Goal: Information Seeking & Learning: Compare options

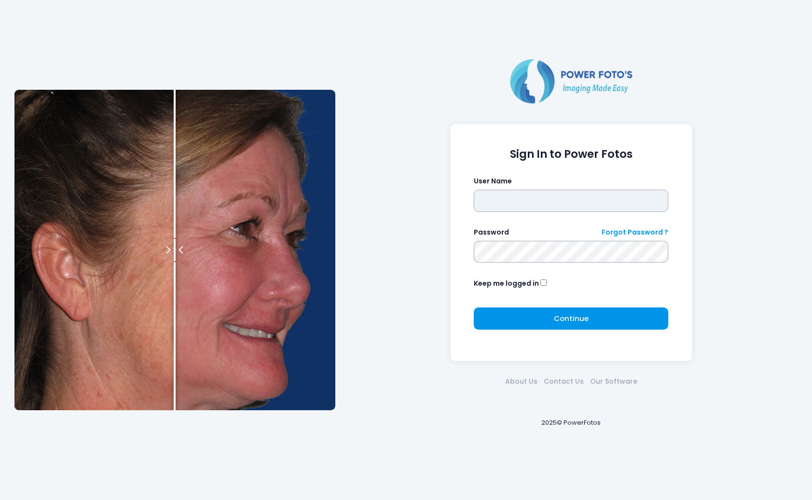
type input "*********"
click at [632, 326] on button "Continue Please wait..." at bounding box center [571, 318] width 194 height 22
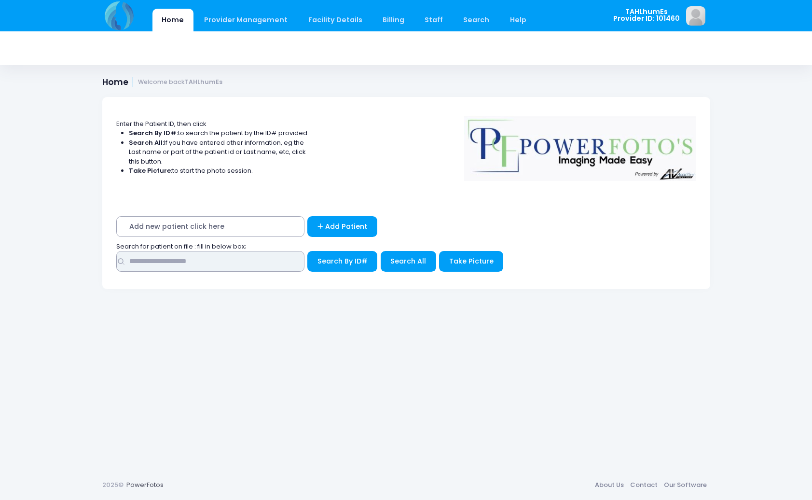
click at [227, 261] on input "text" at bounding box center [210, 261] width 188 height 21
click at [261, 259] on input "text" at bounding box center [210, 261] width 188 height 21
type input "******"
click at [307, 251] on button "Search By ID#" at bounding box center [342, 261] width 70 height 21
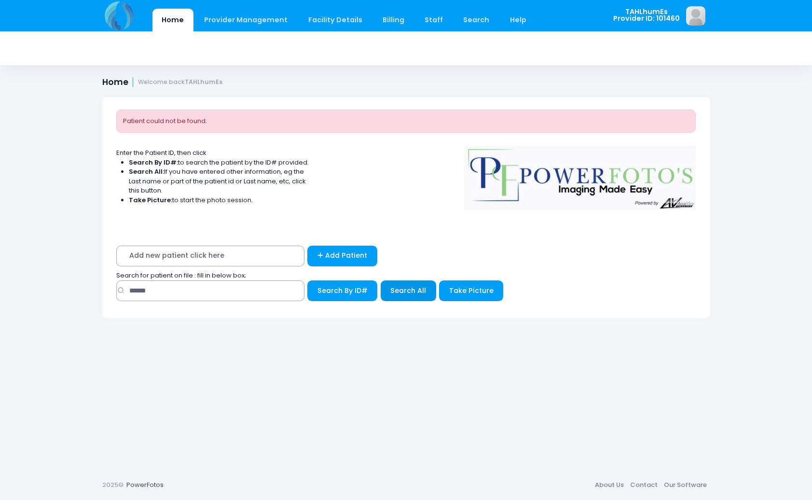
click at [410, 292] on span "Search All" at bounding box center [408, 290] width 36 height 10
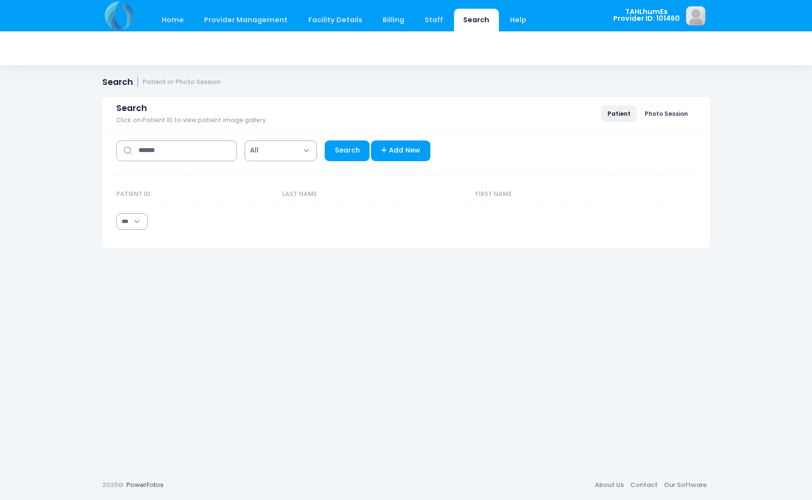
select select "***"
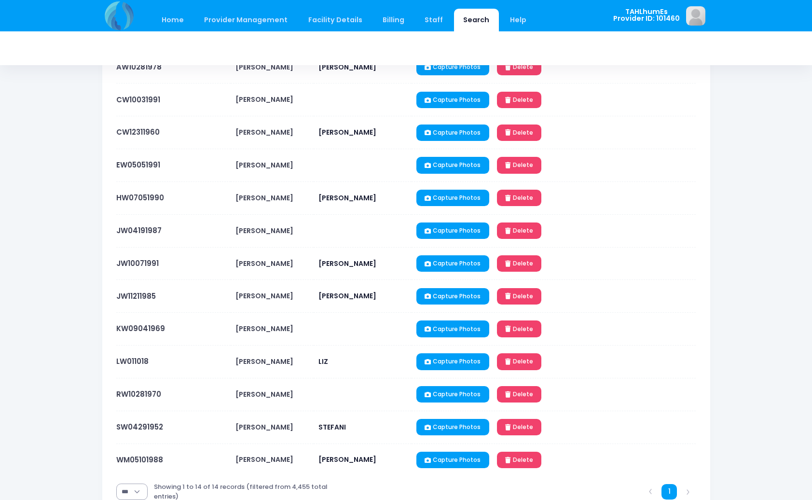
scroll to position [191, 0]
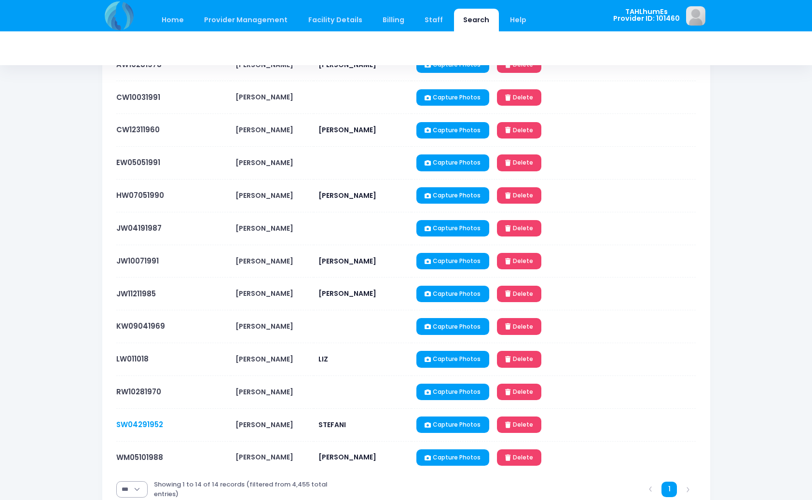
click at [147, 422] on link "SW04291952" at bounding box center [139, 424] width 47 height 10
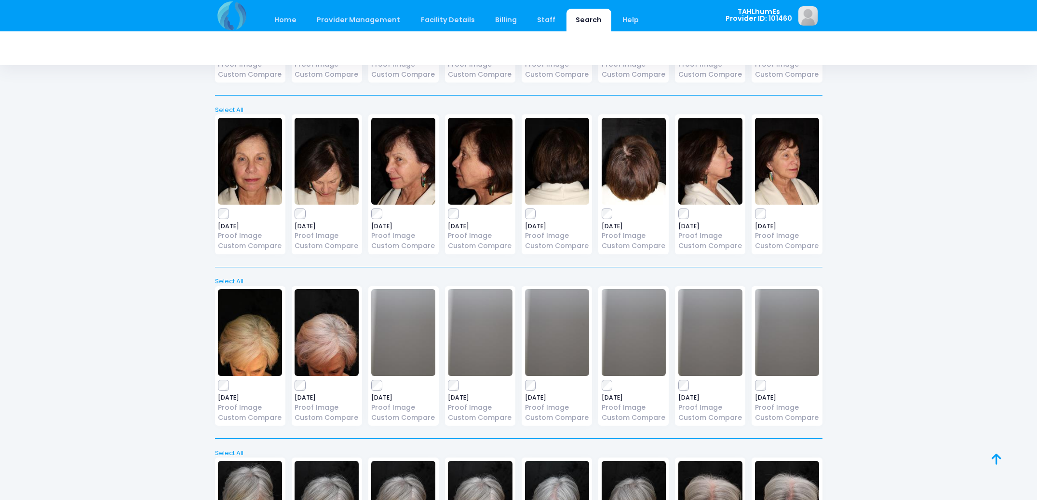
scroll to position [701, 0]
click at [306, 334] on img at bounding box center [327, 331] width 64 height 87
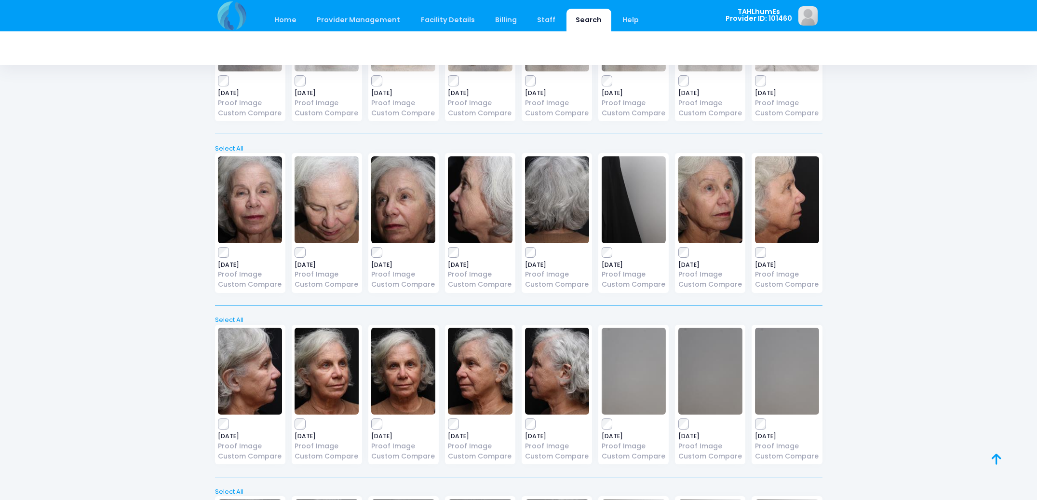
scroll to position [1730, 0]
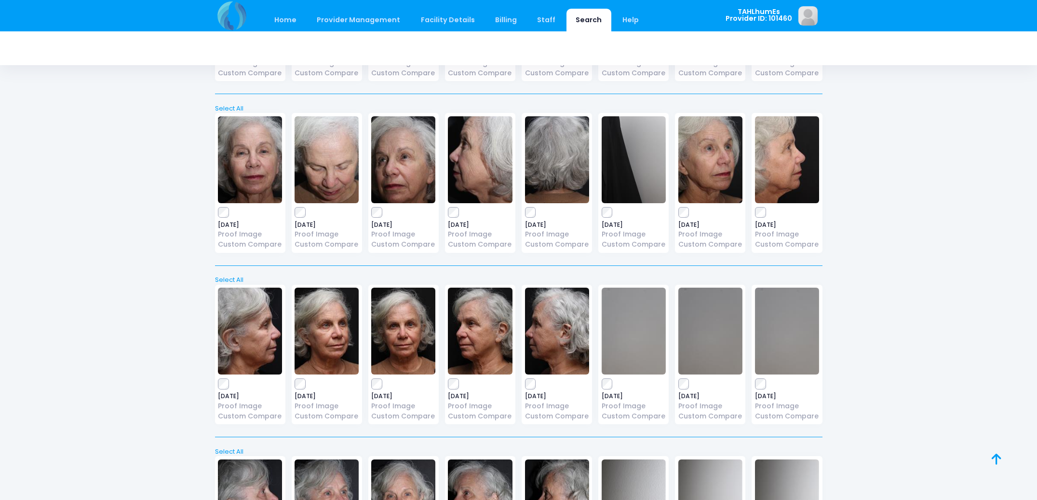
click at [329, 171] on img at bounding box center [327, 159] width 64 height 87
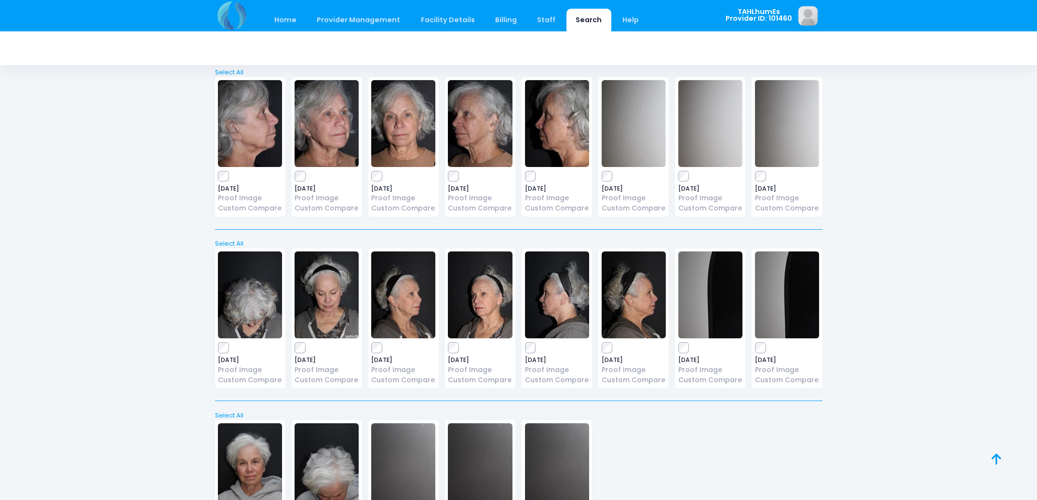
scroll to position [2113, 0]
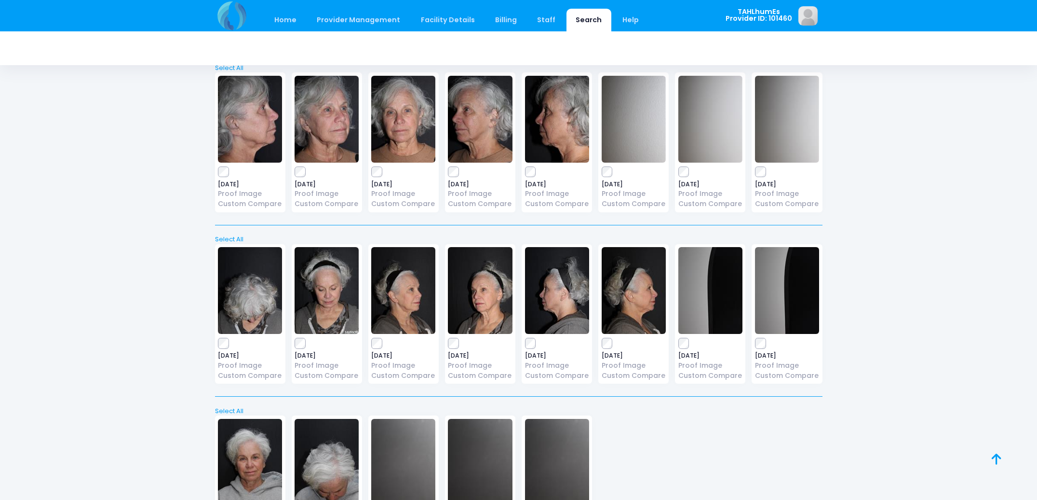
click at [261, 298] on img at bounding box center [250, 290] width 64 height 87
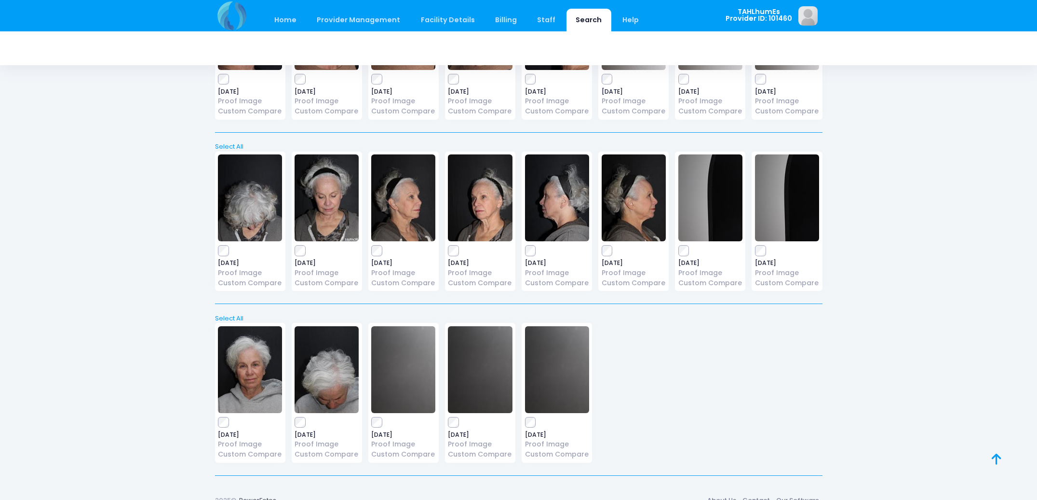
scroll to position [2219, 0]
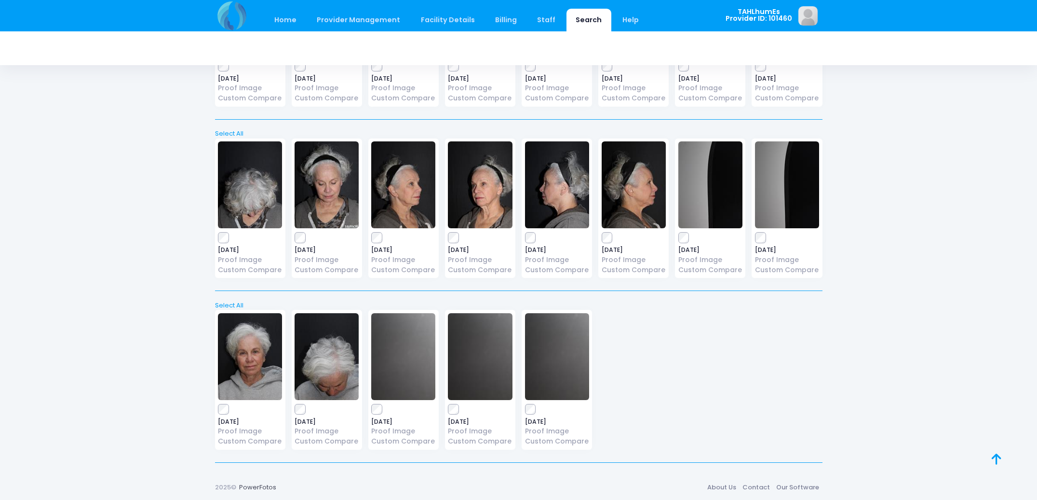
click at [316, 359] on img at bounding box center [327, 356] width 64 height 87
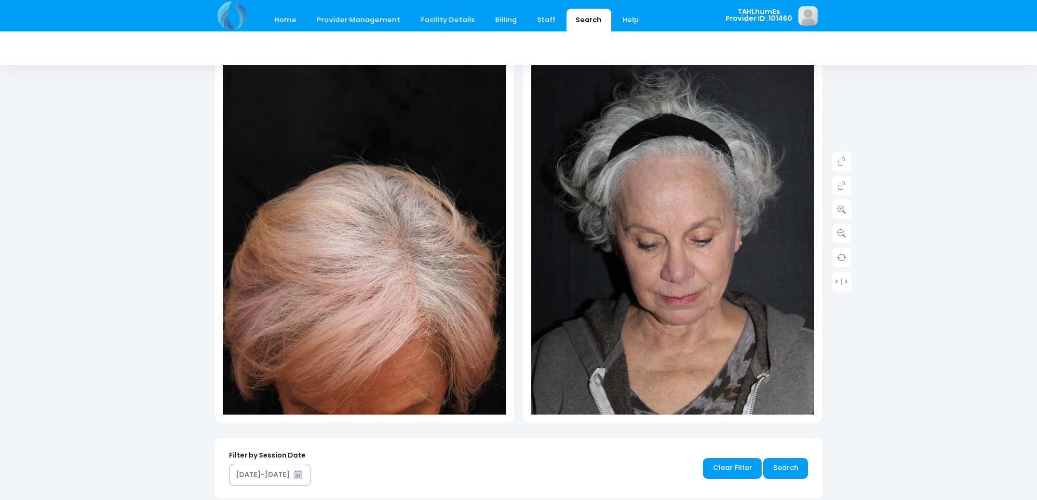
scroll to position [137, 0]
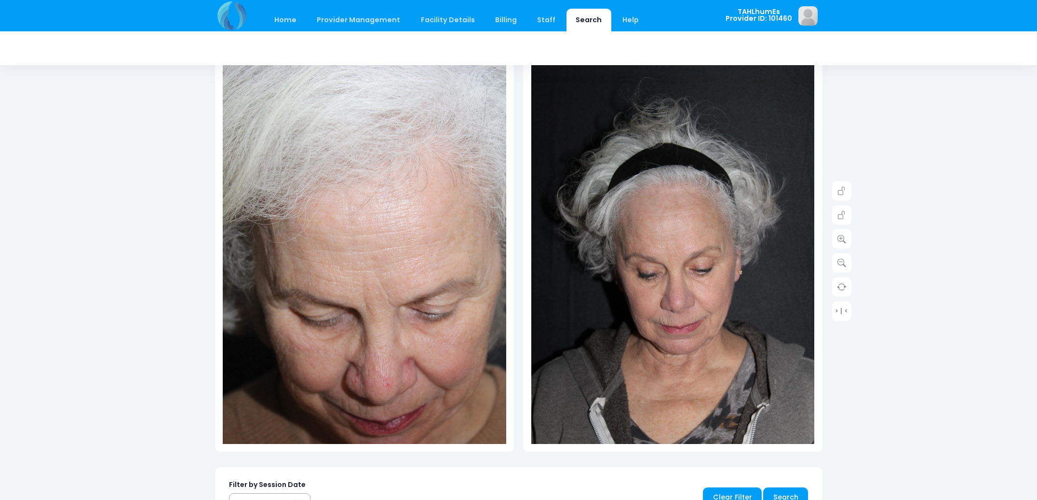
scroll to position [91, 0]
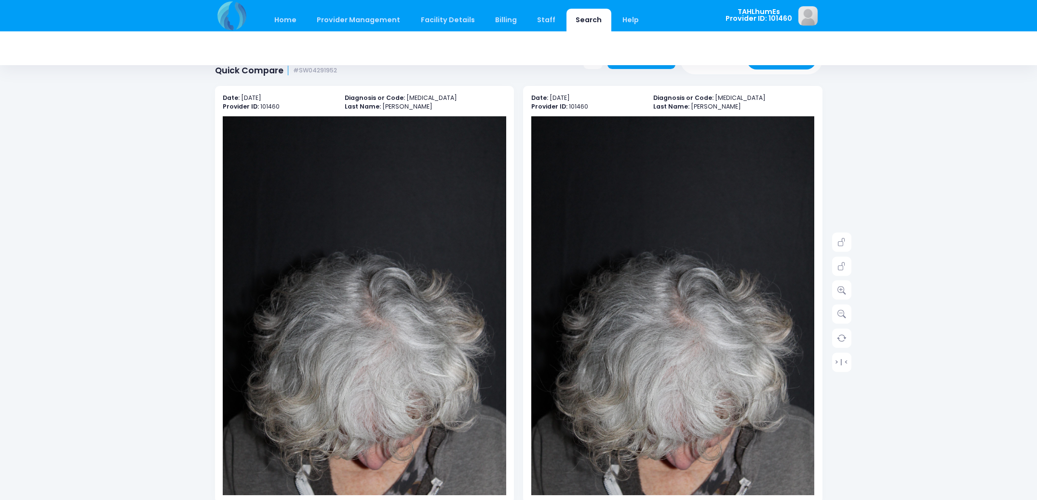
scroll to position [35, 0]
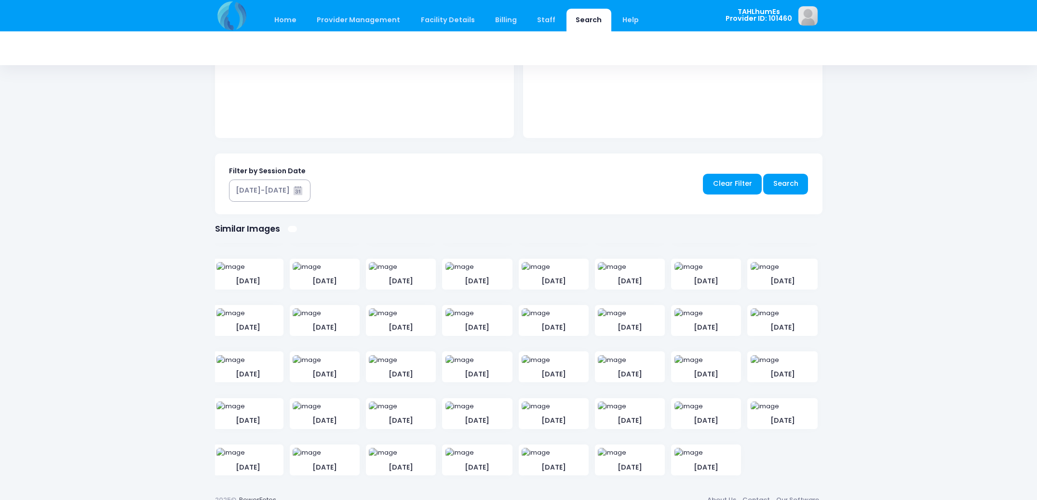
scroll to position [890, 0]
click at [321, 225] on img at bounding box center [307, 220] width 28 height 10
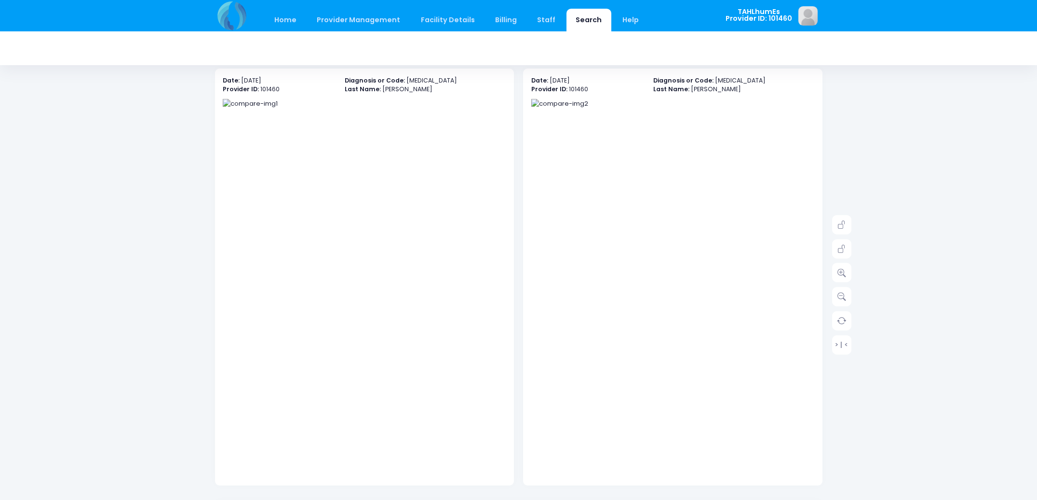
scroll to position [43, 0]
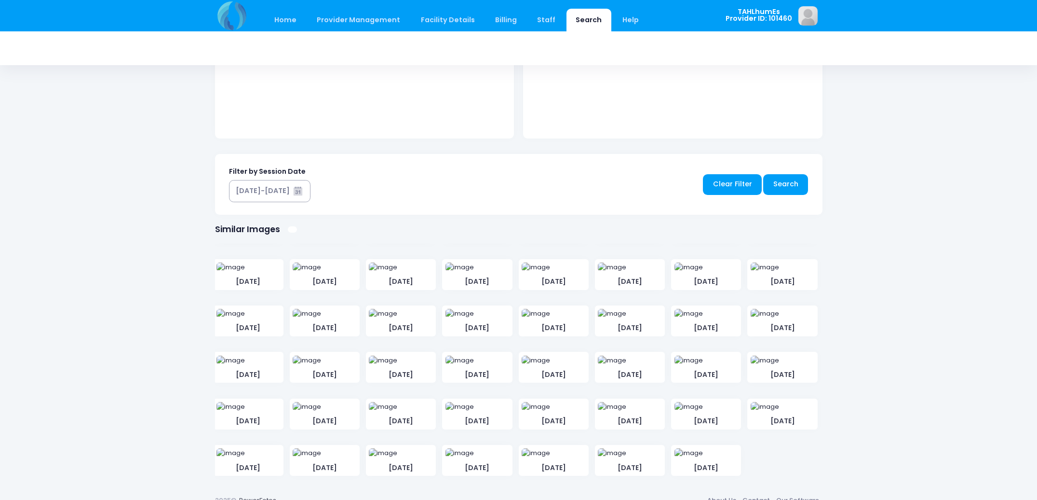
click at [461, 225] on img at bounding box center [460, 221] width 28 height 10
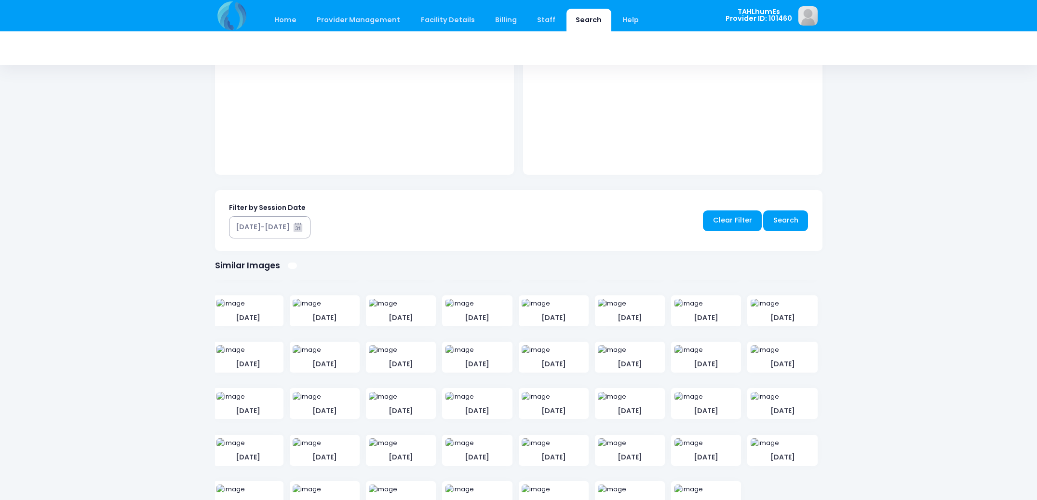
click at [461, 261] on img at bounding box center [460, 257] width 28 height 10
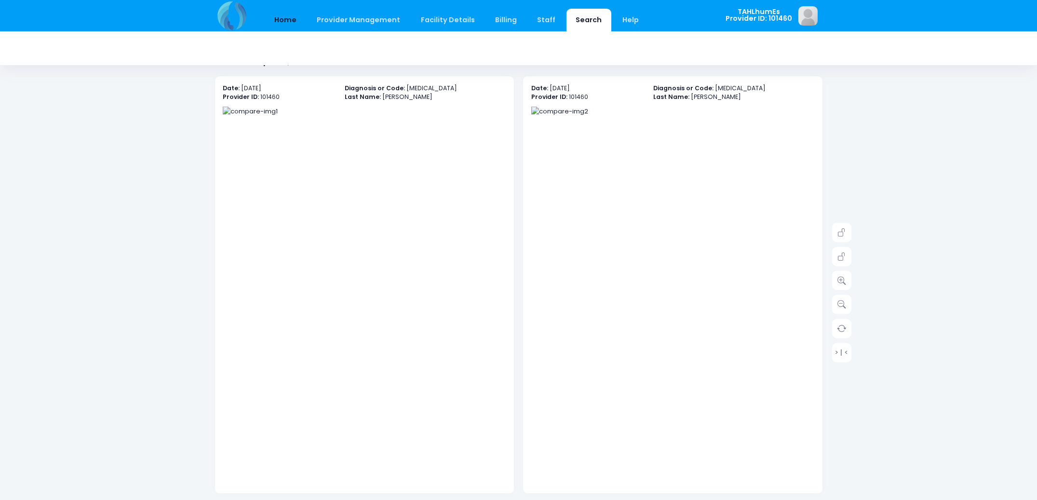
click at [290, 12] on link "Home" at bounding box center [285, 20] width 41 height 23
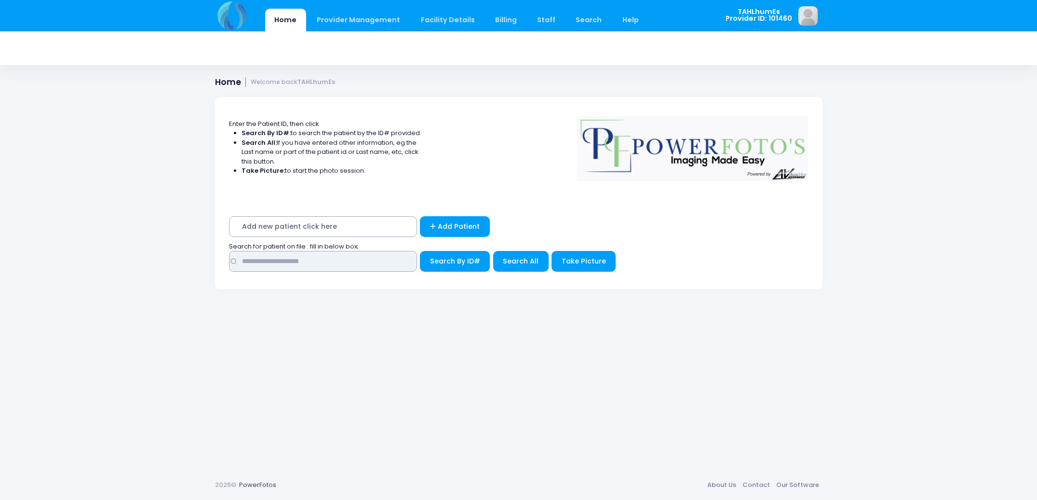
click at [317, 266] on input "text" at bounding box center [323, 261] width 188 height 21
click at [531, 258] on span "Search All" at bounding box center [521, 261] width 36 height 10
click at [523, 266] on button "Search All" at bounding box center [520, 261] width 55 height 21
click at [452, 255] on button "Search By ID#" at bounding box center [455, 261] width 70 height 21
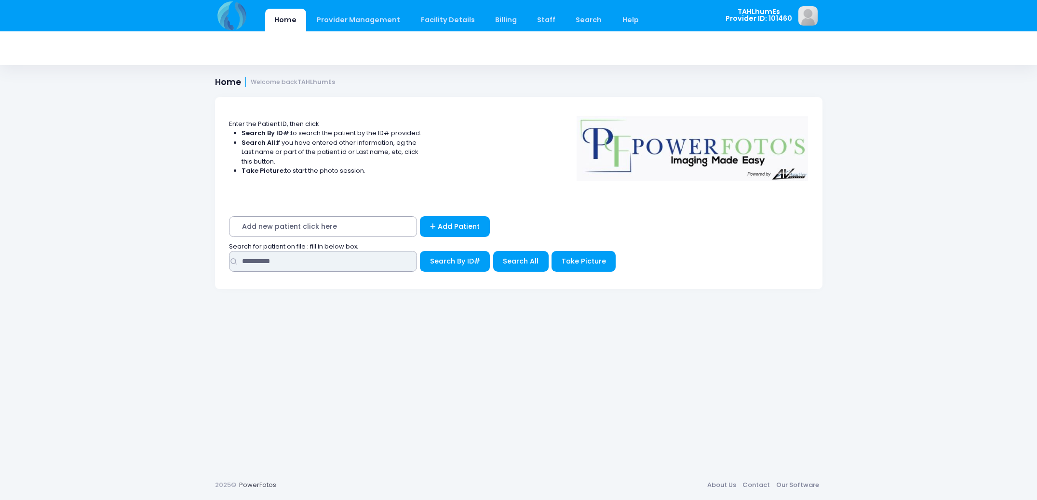
click at [285, 262] on input "**********" at bounding box center [323, 261] width 188 height 21
type input "********"
click at [536, 260] on span "Search All" at bounding box center [521, 261] width 36 height 10
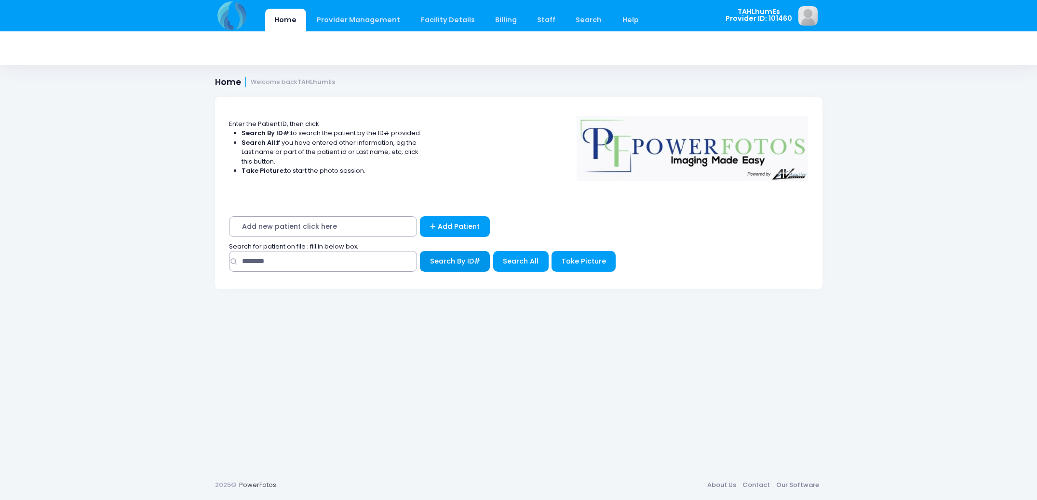
click at [447, 260] on span "Search By ID#" at bounding box center [455, 261] width 50 height 10
click at [284, 21] on link "Home" at bounding box center [285, 20] width 41 height 23
click at [239, 25] on img at bounding box center [232, 15] width 35 height 31
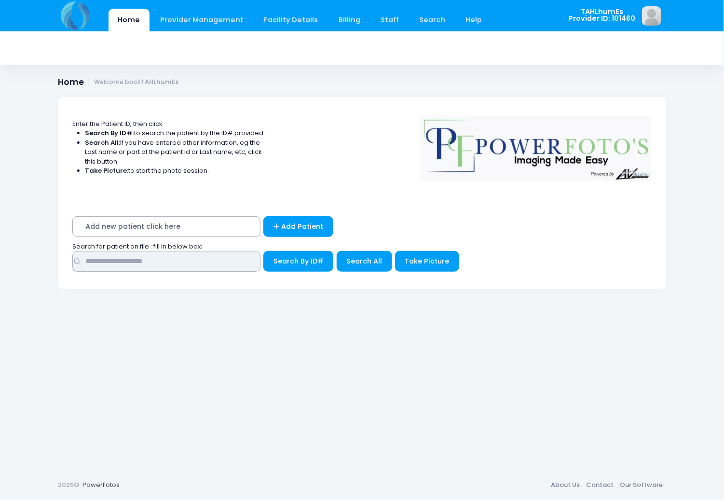
click at [201, 263] on input "text" at bounding box center [166, 261] width 188 height 21
type input "********"
click at [363, 256] on span "Search All" at bounding box center [364, 261] width 36 height 10
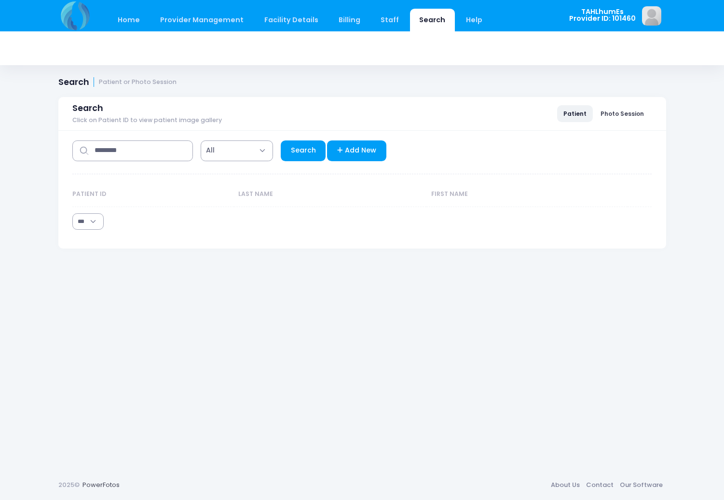
select select "***"
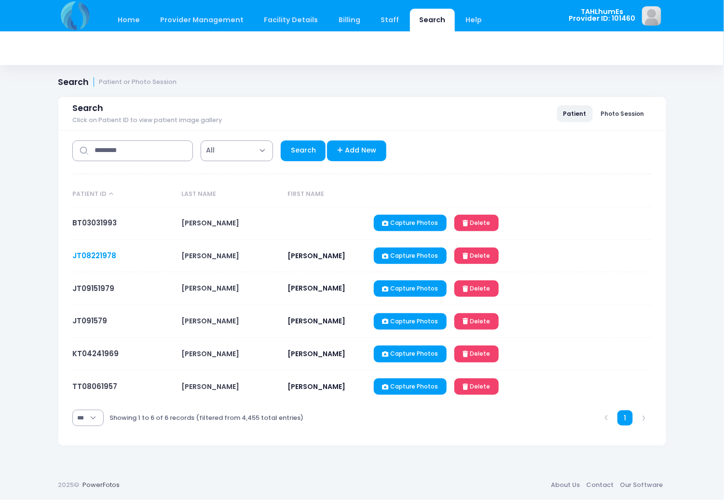
click at [98, 259] on link "JT08221978" at bounding box center [94, 255] width 44 height 10
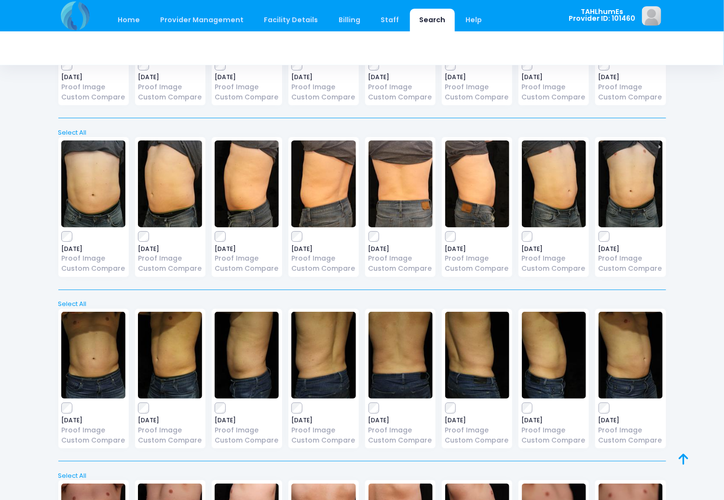
scroll to position [1090, 0]
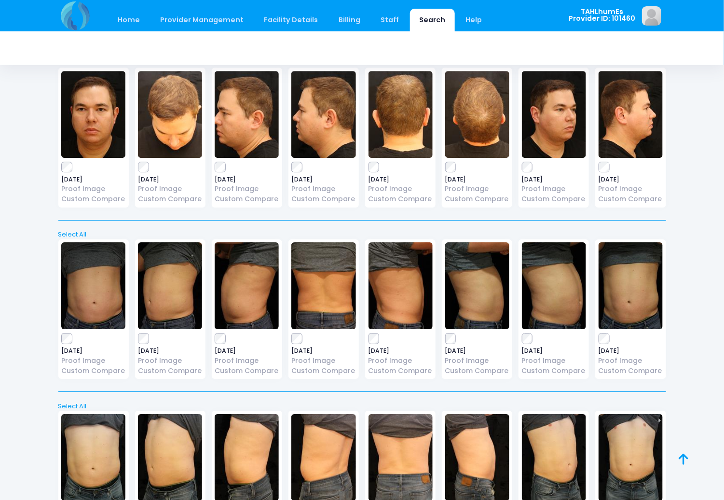
click at [573, 302] on img at bounding box center [554, 285] width 64 height 87
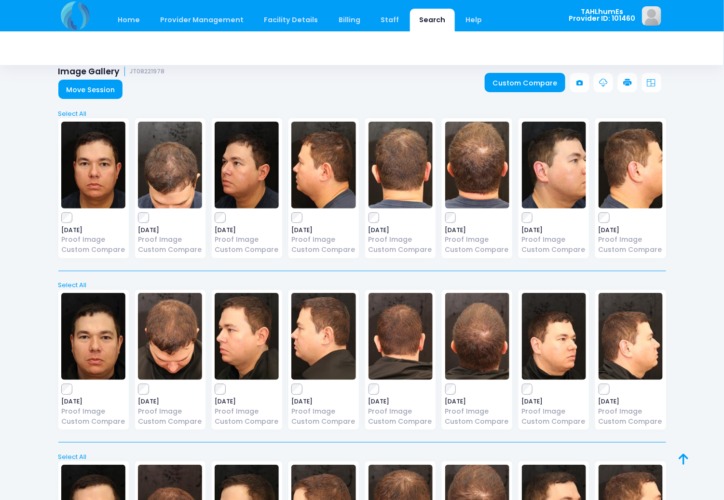
scroll to position [0, 0]
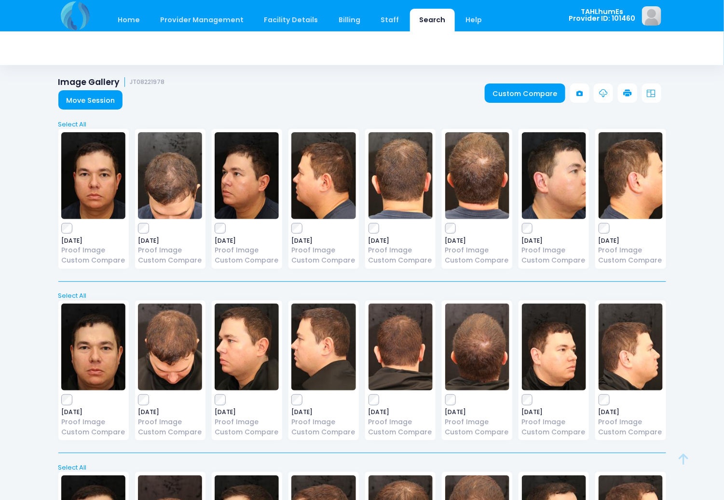
click at [308, 233] on div "2017-07-07 Proof Image Custom Compare" at bounding box center [323, 199] width 70 height 140
click at [171, 266] on div "2017-07-07 Proof Image Custom Compare" at bounding box center [170, 199] width 70 height 140
click at [171, 260] on link "Custom Compare" at bounding box center [170, 260] width 64 height 10
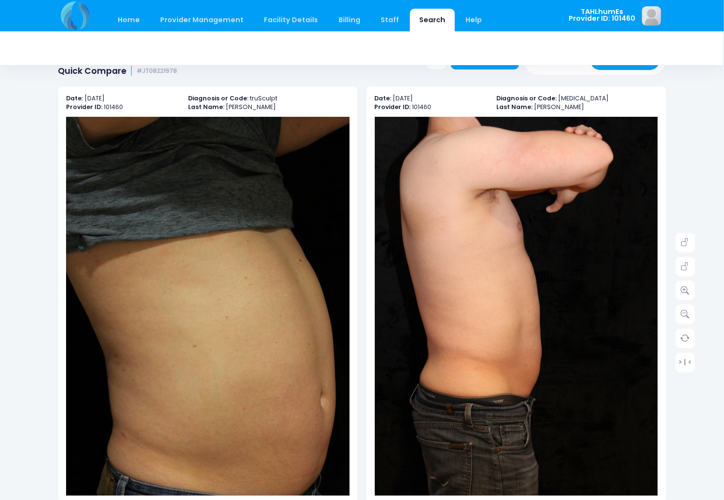
scroll to position [43, 0]
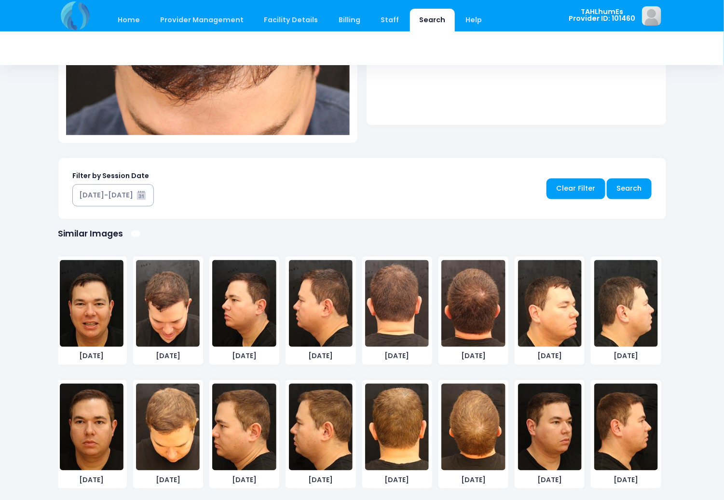
scroll to position [610, 0]
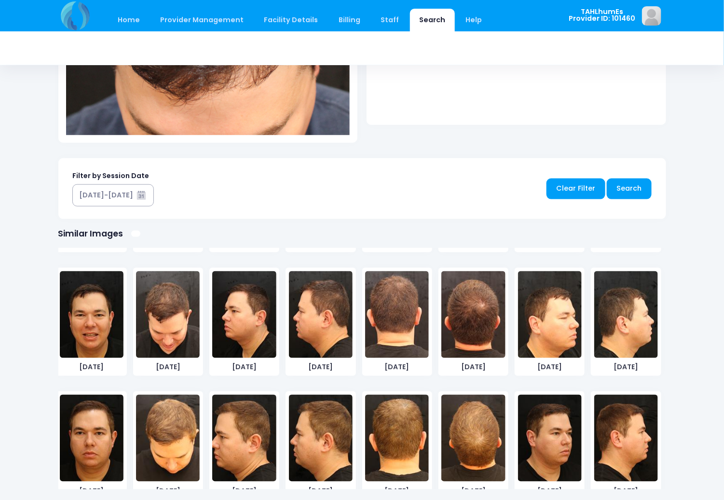
click at [164, 438] on img at bounding box center [168, 437] width 64 height 87
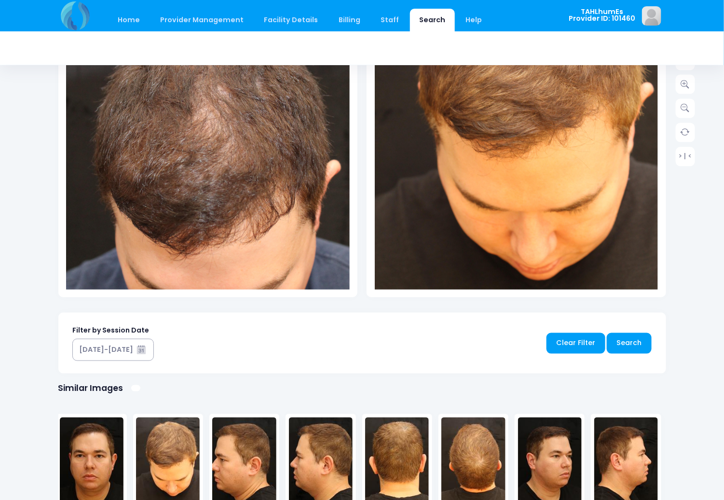
scroll to position [748, 0]
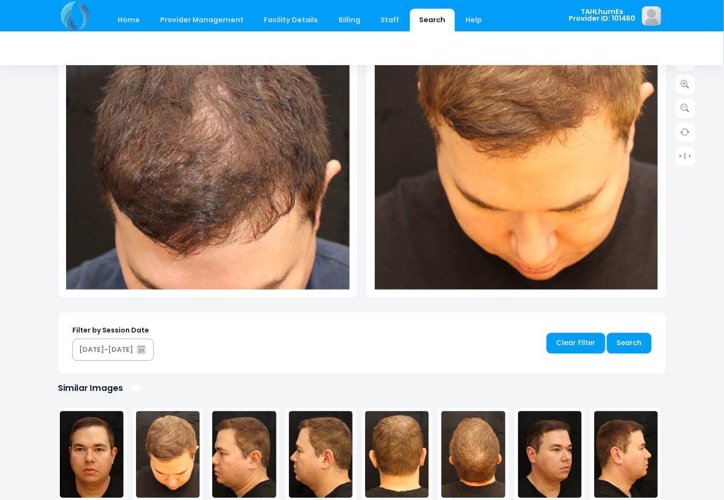
click at [486, 451] on img at bounding box center [473, 454] width 64 height 87
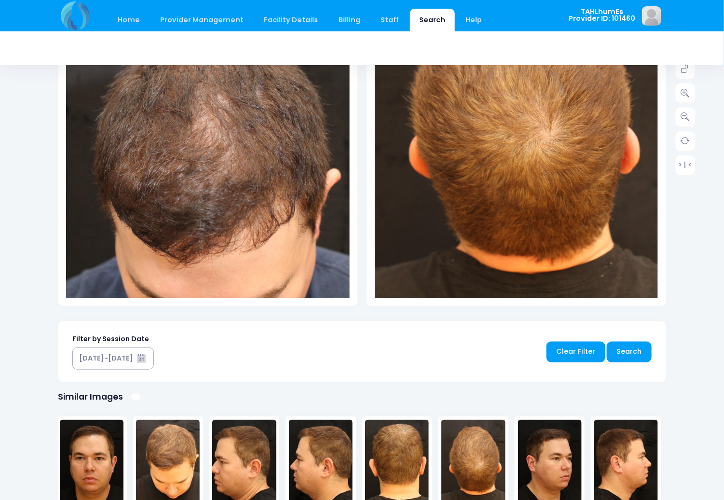
scroll to position [0, 0]
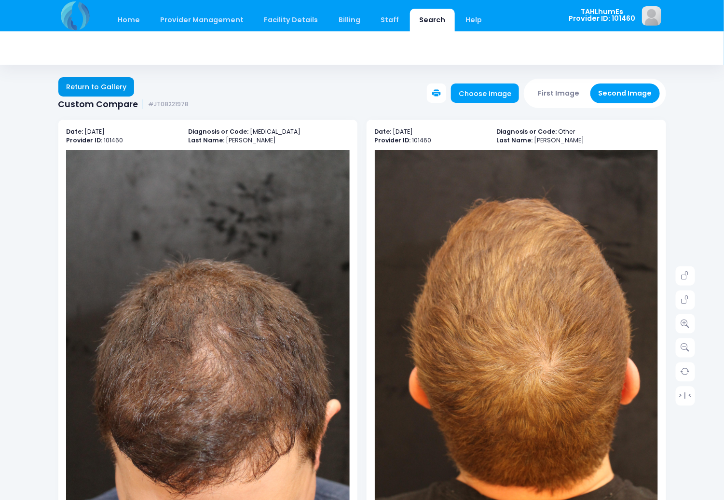
click at [98, 85] on link "Return to Gallery" at bounding box center [96, 86] width 76 height 19
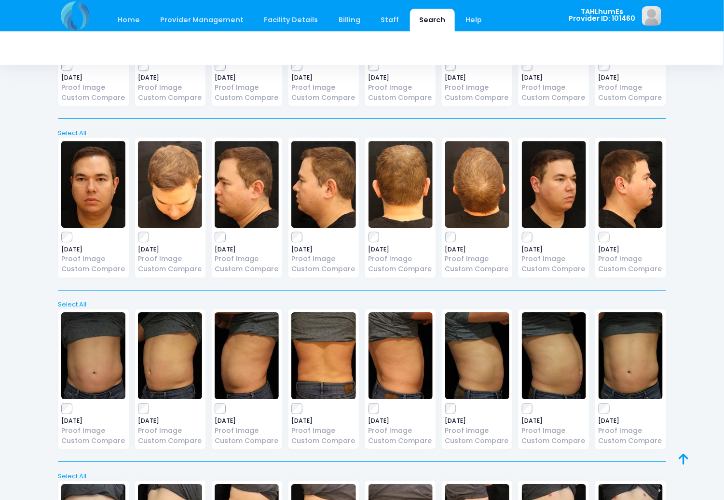
scroll to position [1001, 0]
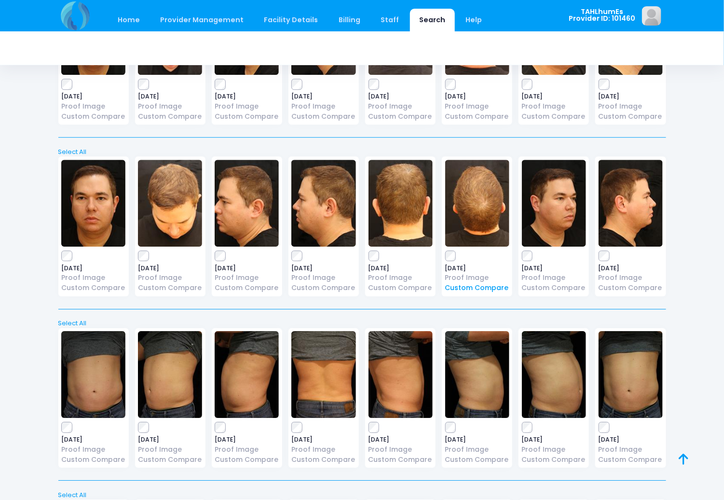
click at [472, 290] on link "Custom Compare" at bounding box center [477, 288] width 64 height 10
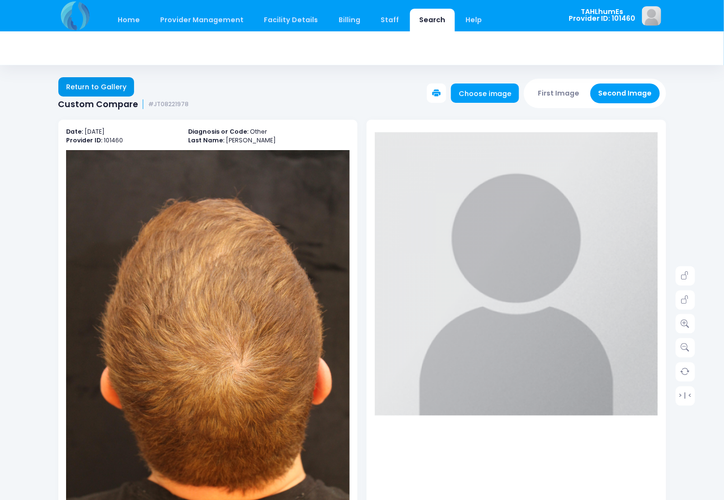
click at [91, 90] on link "Return to Gallery" at bounding box center [96, 86] width 76 height 19
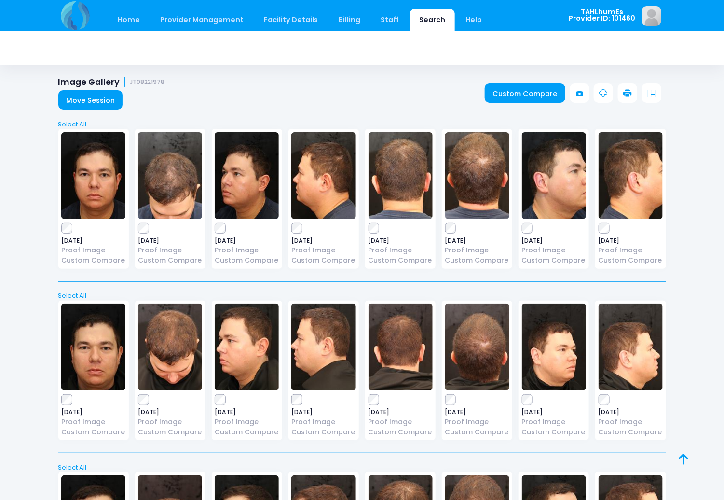
click at [482, 196] on img at bounding box center [477, 175] width 64 height 87
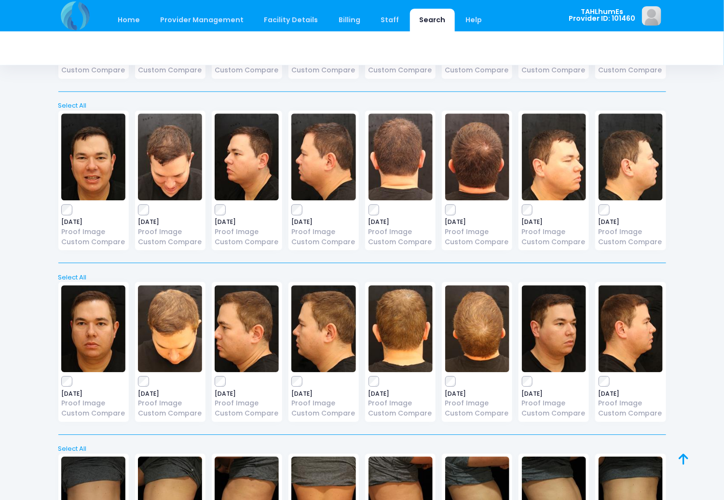
scroll to position [887, 0]
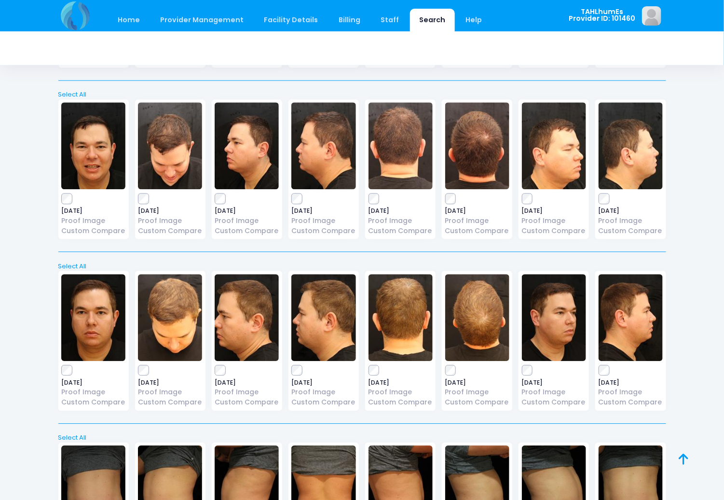
click at [175, 323] on img at bounding box center [170, 317] width 64 height 87
click at [157, 403] on link "Custom Compare" at bounding box center [170, 402] width 64 height 10
click at [147, 401] on link "Custom Compare" at bounding box center [170, 402] width 64 height 10
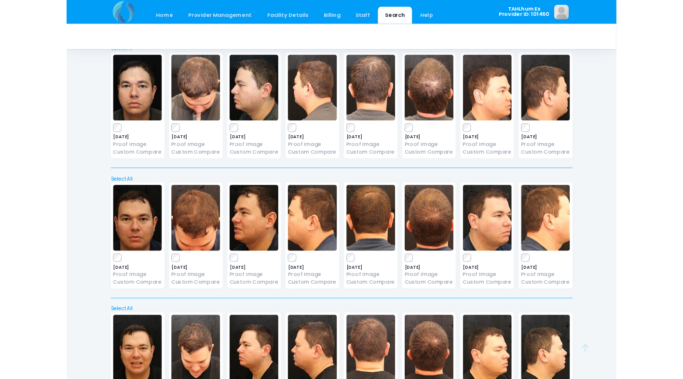
scroll to position [838, 0]
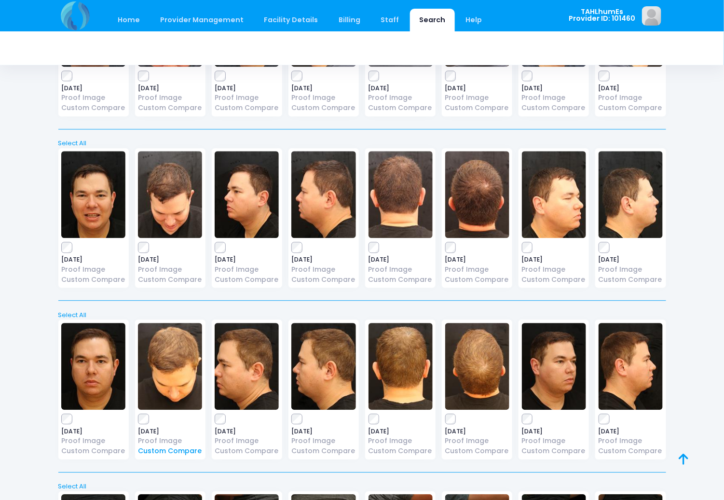
click at [177, 448] on link "Custom Compare" at bounding box center [170, 451] width 64 height 10
click at [172, 384] on img at bounding box center [170, 366] width 64 height 87
